Goal: Task Accomplishment & Management: Manage account settings

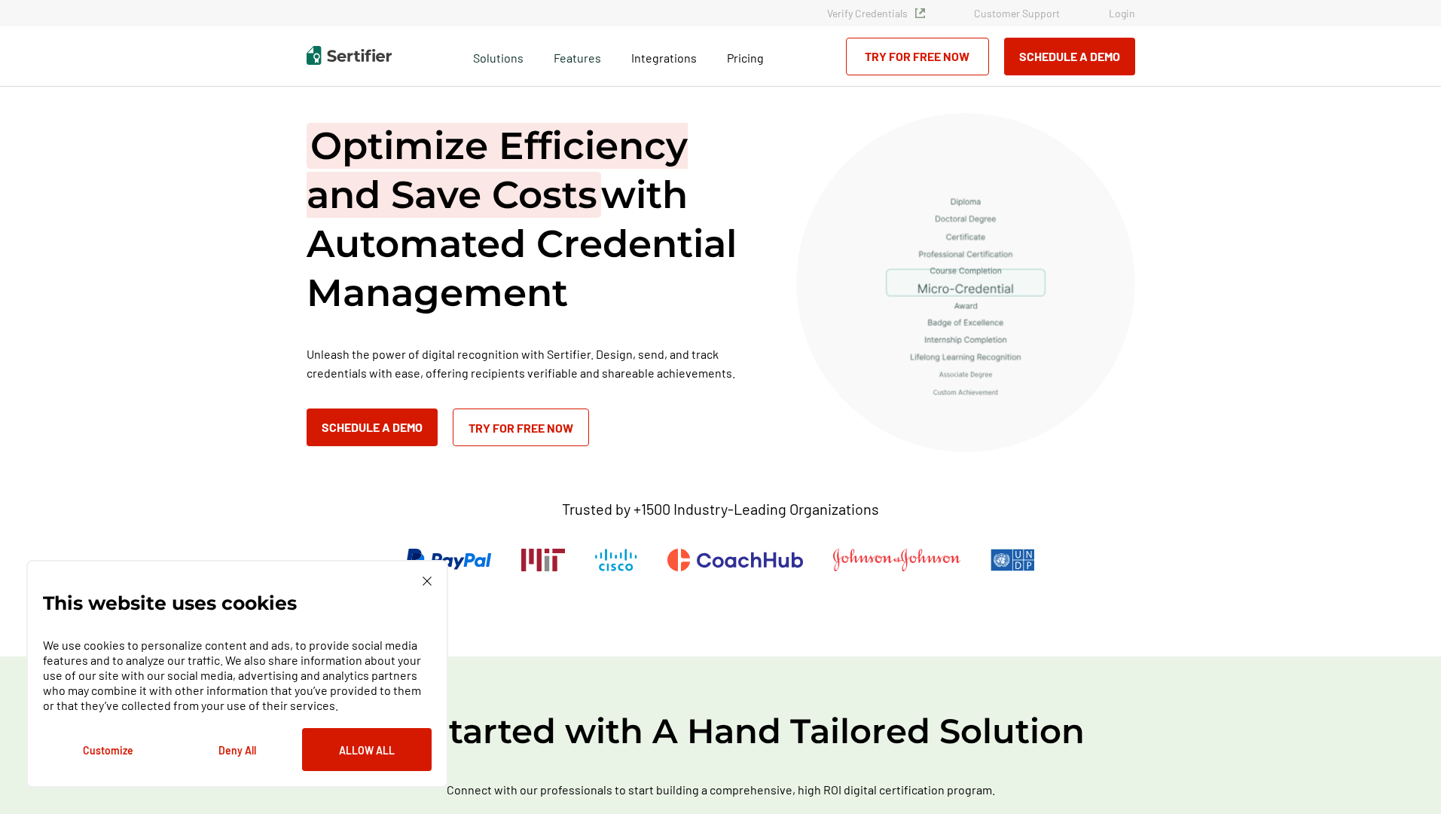
click at [1122, 13] on link "Login" at bounding box center [1122, 13] width 26 height 13
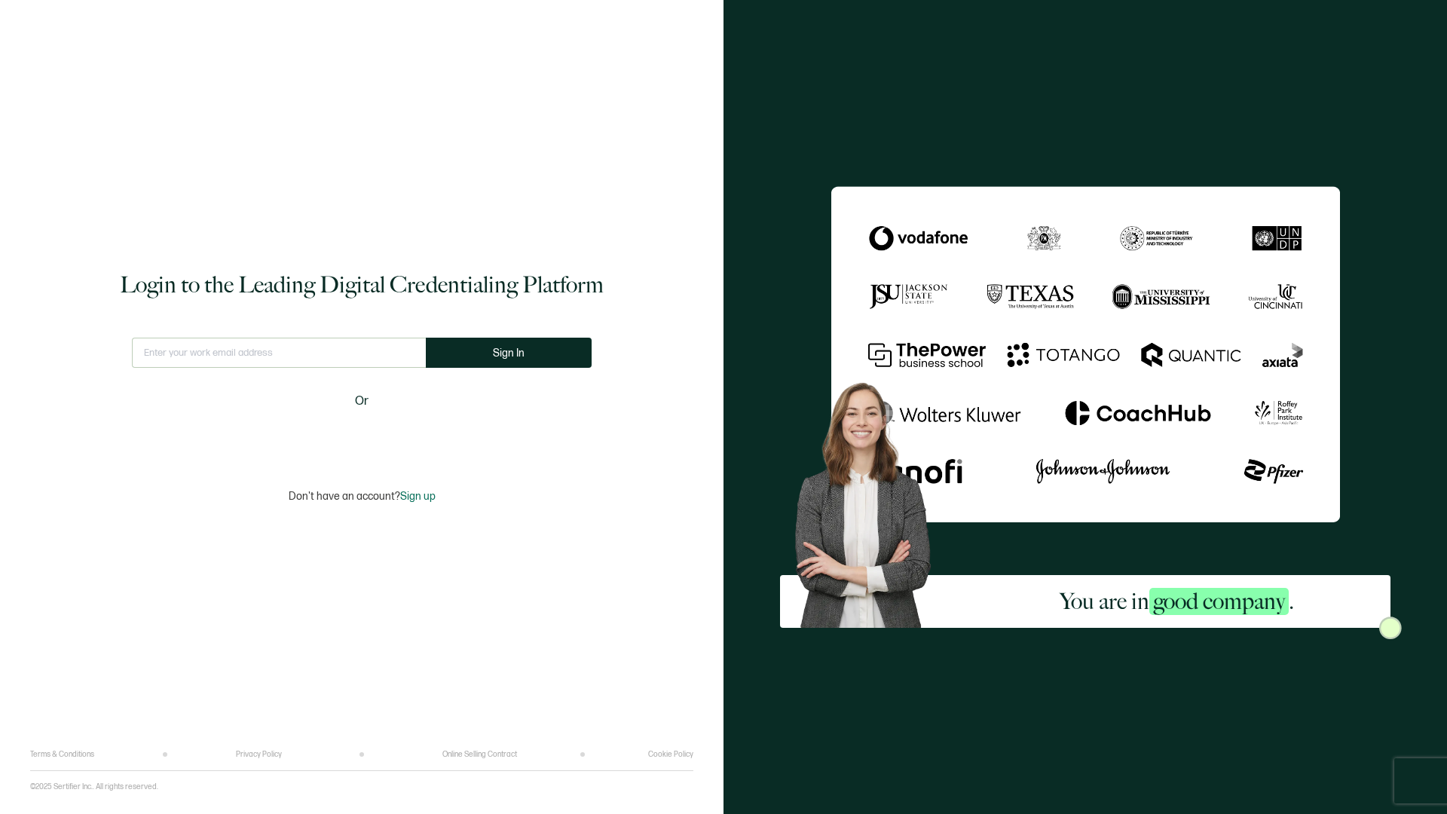
click at [278, 353] on input "text" at bounding box center [279, 353] width 294 height 30
type input "[EMAIL_ADDRESS][DOMAIN_NAME]"
click at [510, 353] on span "Sign In" at bounding box center [515, 352] width 32 height 11
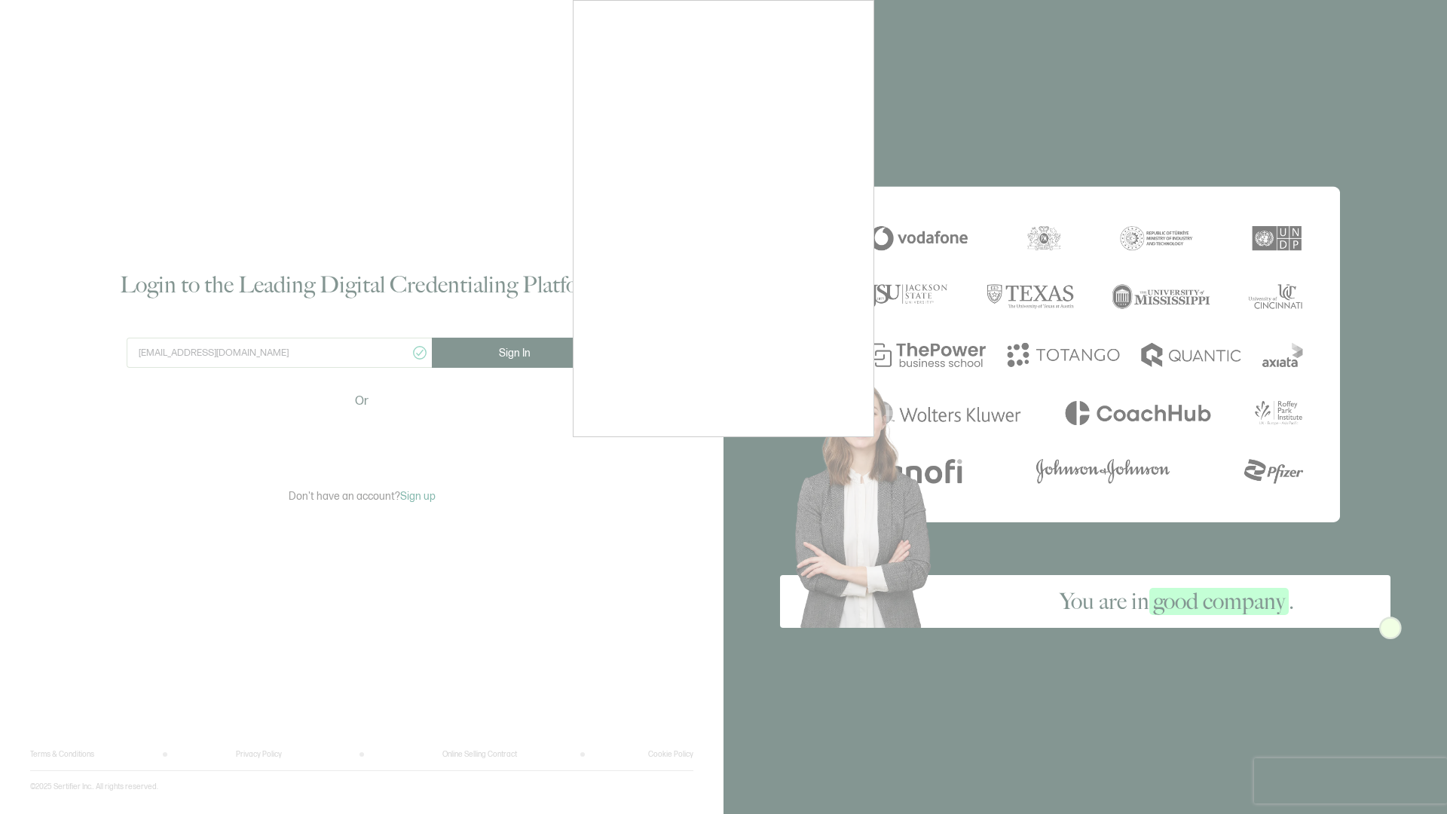
click at [1350, 781] on div at bounding box center [723, 407] width 1447 height 814
